Goal: Navigation & Orientation: Find specific page/section

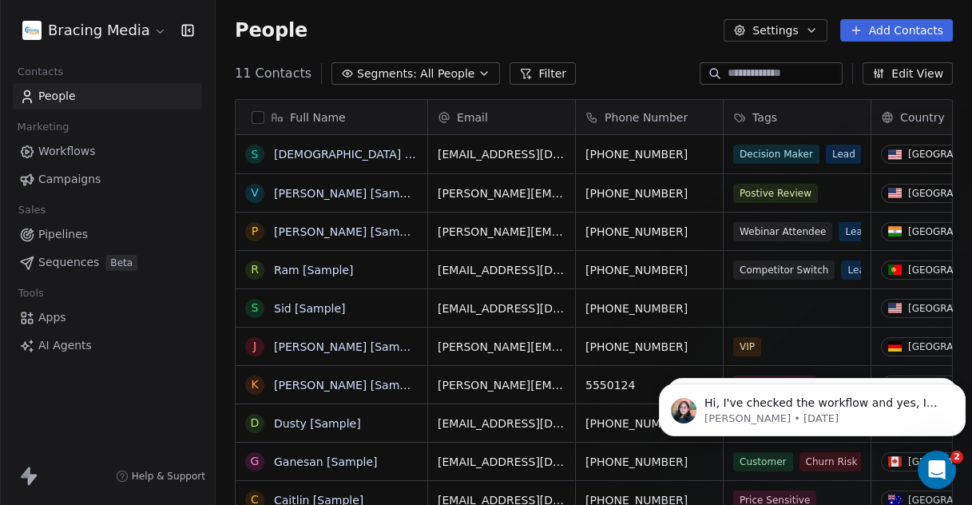
click at [118, 25] on html "Bracing Media Contacts People Marketing Workflows Campaigns Sales Pipelines Seq…" at bounding box center [486, 252] width 972 height 505
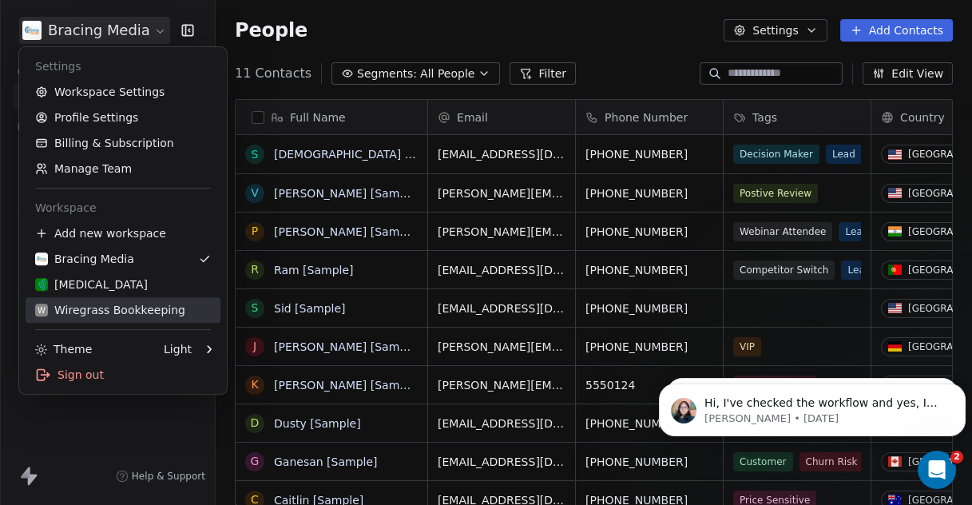
click at [101, 309] on div "W Wiregrass Bookkeeping" at bounding box center [110, 310] width 150 height 16
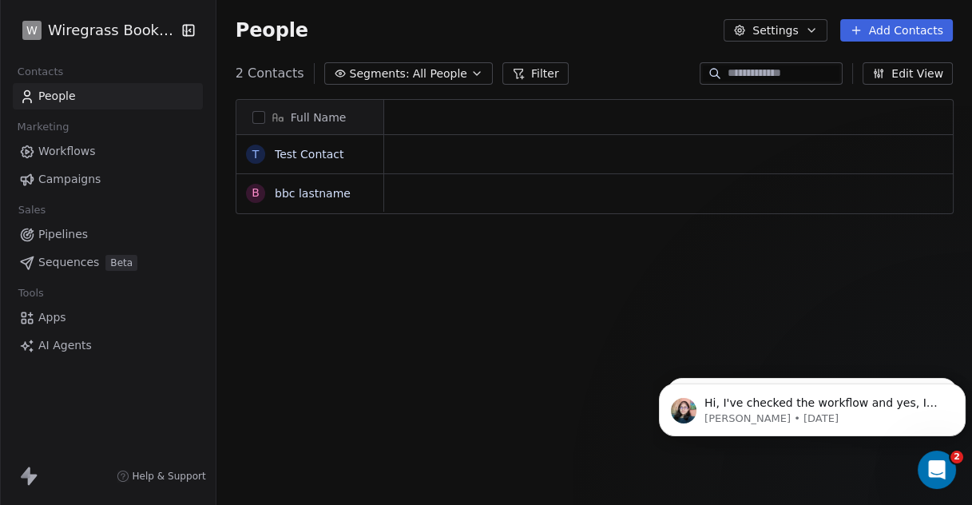
scroll to position [430, 742]
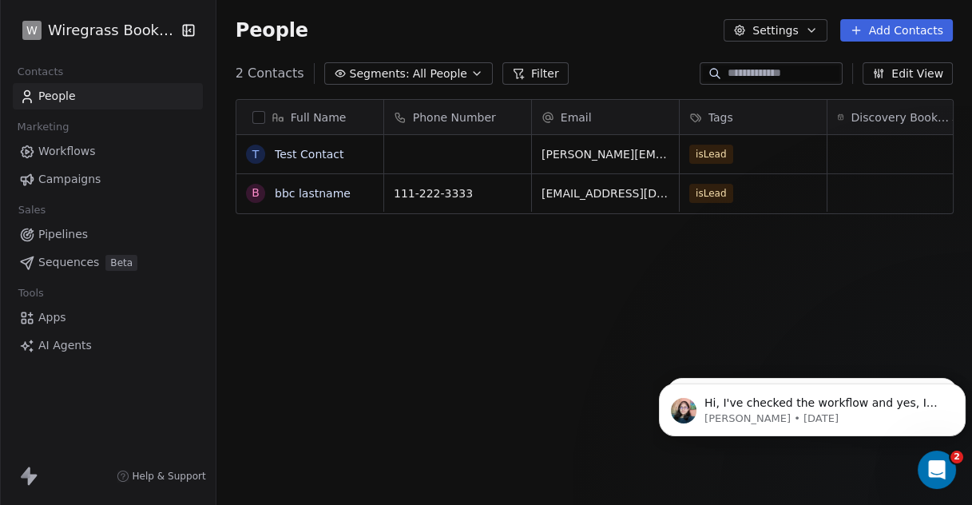
click at [73, 146] on span "Workflows" at bounding box center [66, 151] width 57 height 17
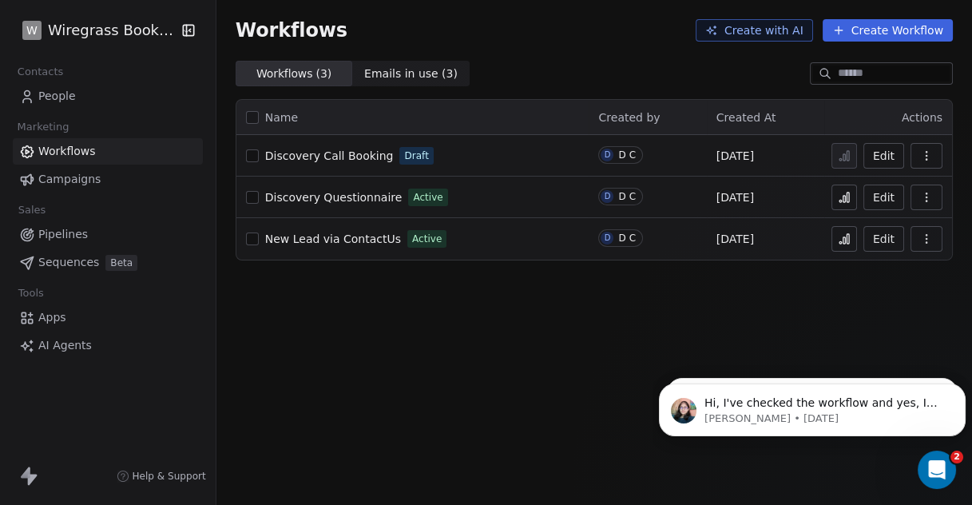
click at [336, 195] on span "Discovery Questionnaire" at bounding box center [333, 197] width 137 height 13
